Goal: Check status

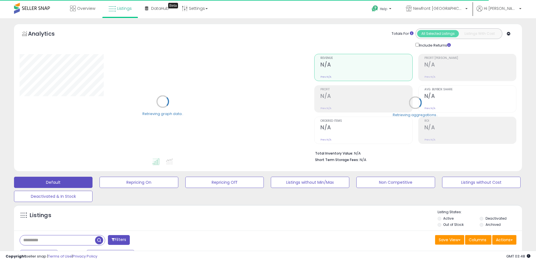
select select "**"
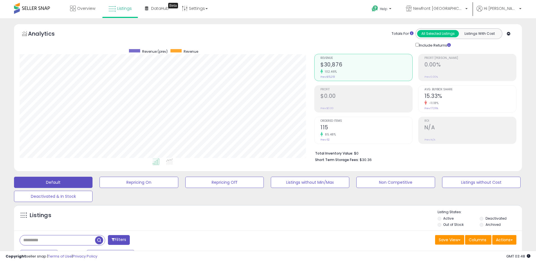
click at [414, 163] on div "Total Inventory Value: $0 Short Term Storage Fees: $30.36" at bounding box center [415, 155] width 202 height 22
click at [308, 30] on div "Analytics Totals For All Selected Listings Listings With Cost Include Returns" at bounding box center [268, 38] width 497 height 20
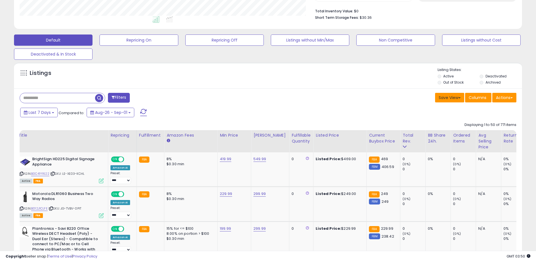
scroll to position [143, 0]
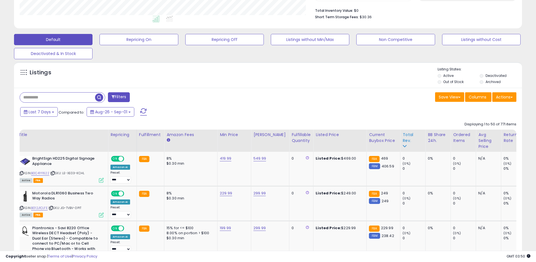
click at [404, 139] on div "Total Rev." at bounding box center [413, 138] width 20 height 12
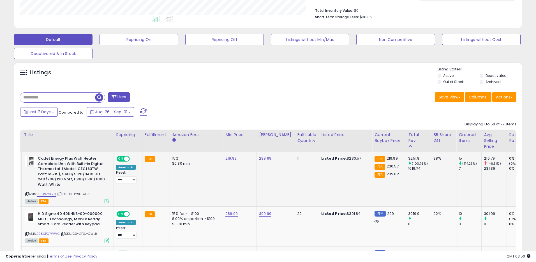
scroll to position [0, 8]
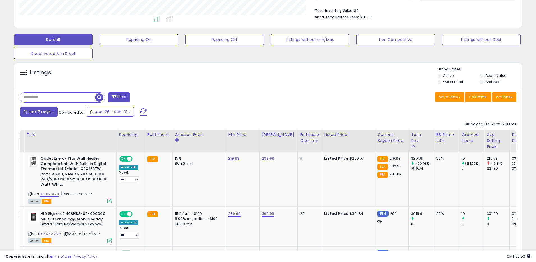
click at [45, 116] on button "Last 7 Days" at bounding box center [39, 112] width 38 height 10
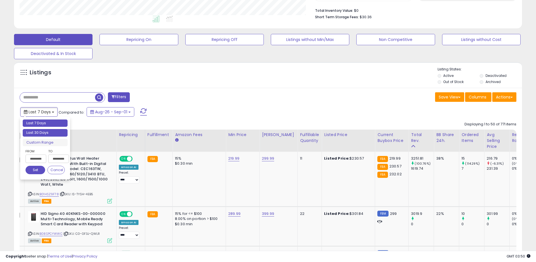
type input "**********"
click at [41, 133] on li "Last 30 Days" at bounding box center [45, 133] width 45 height 8
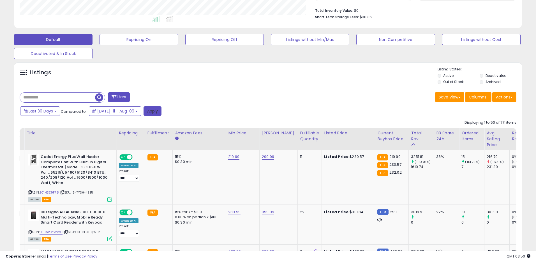
click at [151, 112] on button "Apply" at bounding box center [153, 111] width 18 height 10
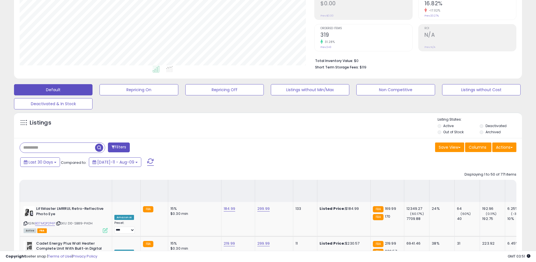
scroll to position [0, 0]
